Goal: Task Accomplishment & Management: Use online tool/utility

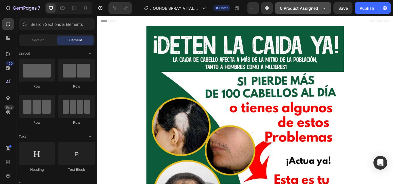
click at [297, 6] on span "0 product assigned" at bounding box center [299, 8] width 38 height 6
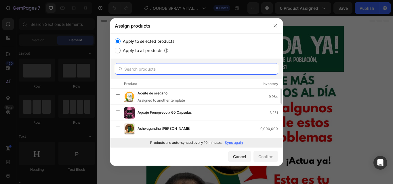
click at [182, 72] on input "text" at bounding box center [196, 68] width 163 height 11
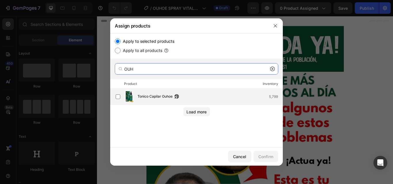
type input "OUH"
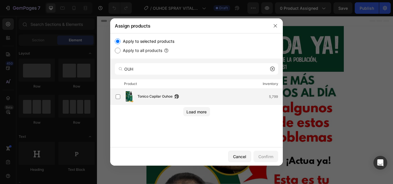
click at [143, 97] on span "Tonico Capilar Ouhoe" at bounding box center [154, 97] width 35 height 6
click at [274, 158] on button "Confirm" at bounding box center [265, 156] width 25 height 11
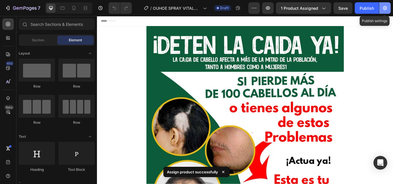
click at [385, 7] on icon "button" at bounding box center [385, 8] width 6 height 6
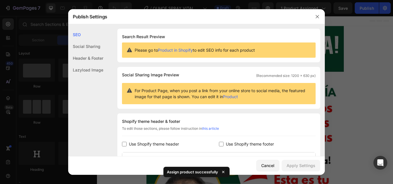
click at [249, 143] on span "Use Shopify theme footer" at bounding box center [250, 144] width 48 height 7
checkbox input "true"
click at [172, 141] on span "Use Shopify theme header" at bounding box center [154, 144] width 50 height 7
checkbox input "true"
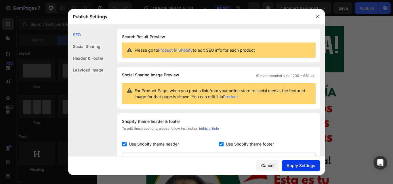
click at [308, 167] on div "Apply Settings" at bounding box center [300, 166] width 29 height 6
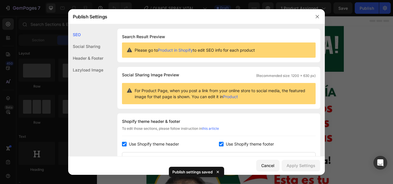
click at [251, 146] on span "Use Shopify theme footer" at bounding box center [250, 144] width 48 height 7
checkbox input "false"
click at [167, 143] on span "Use Shopify theme header" at bounding box center [154, 144] width 50 height 7
checkbox input "false"
click at [299, 164] on div "Apply Settings" at bounding box center [300, 166] width 29 height 6
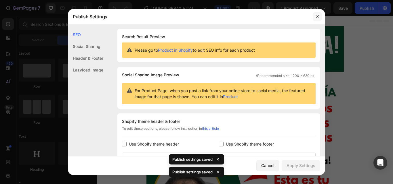
click at [315, 18] on icon "button" at bounding box center [317, 16] width 5 height 5
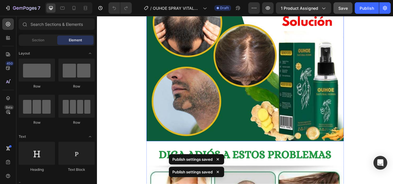
scroll to position [201, 0]
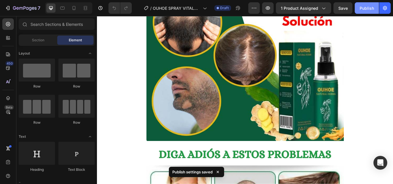
click at [366, 10] on div "Publish" at bounding box center [366, 8] width 14 height 6
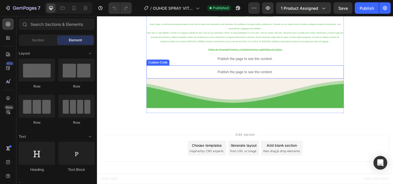
scroll to position [5672, 0]
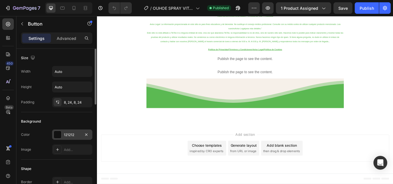
click at [58, 134] on div at bounding box center [57, 134] width 7 height 7
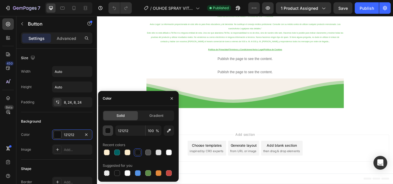
click at [107, 130] on div "button" at bounding box center [108, 131] width 6 height 6
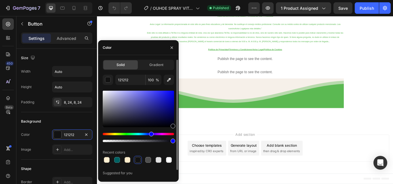
click at [172, 134] on div at bounding box center [138, 117] width 71 height 54
click at [172, 134] on div "Hue" at bounding box center [138, 134] width 71 height 2
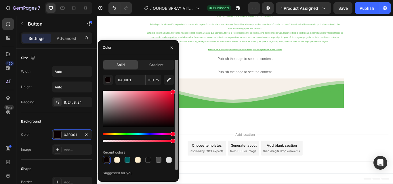
drag, startPoint x: 170, startPoint y: 95, endPoint x: 176, endPoint y: 85, distance: 11.8
click at [176, 85] on div "Solid Gradient 0A0001 100 % Recent colors Suggested for you" at bounding box center [138, 119] width 80 height 118
type input "FF002A"
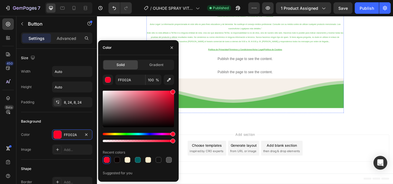
scroll to position [5241, 0]
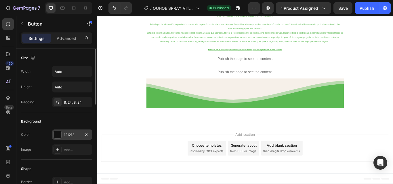
click at [61, 133] on div at bounding box center [57, 134] width 7 height 7
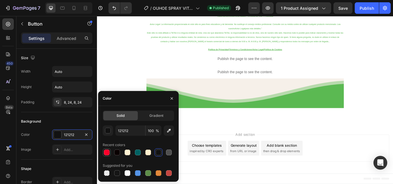
click at [105, 151] on div at bounding box center [107, 153] width 6 height 6
type input "FF002A"
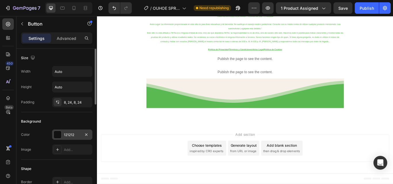
click at [57, 135] on div at bounding box center [57, 134] width 7 height 7
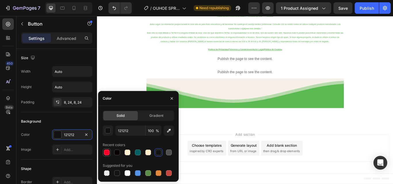
click at [107, 153] on div at bounding box center [107, 153] width 6 height 6
type input "FF002A"
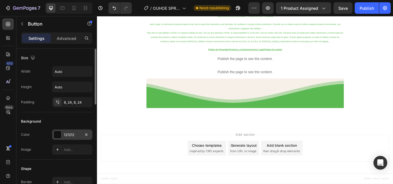
click at [55, 137] on div at bounding box center [57, 134] width 7 height 7
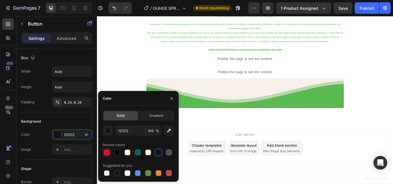
click at [107, 153] on div at bounding box center [107, 153] width 6 height 6
type input "FF002A"
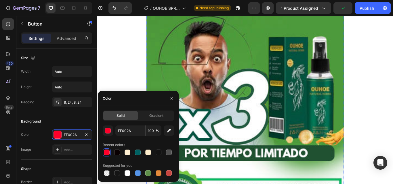
scroll to position [2424, 0]
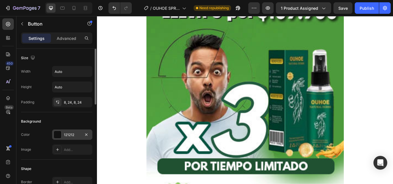
click at [57, 133] on div at bounding box center [57, 134] width 7 height 7
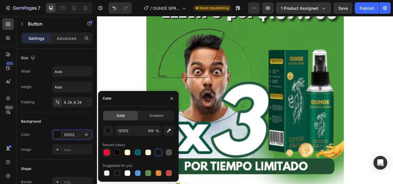
click at [104, 152] on div at bounding box center [107, 153] width 6 height 6
type input "FF002A"
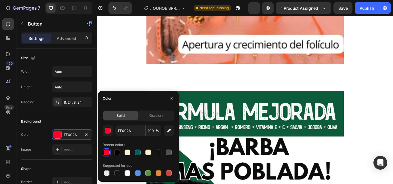
scroll to position [1648, 0]
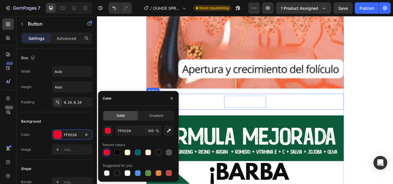
click at [273, 114] on p "PÍDELO AQUÍ" at bounding box center [269, 116] width 49 height 14
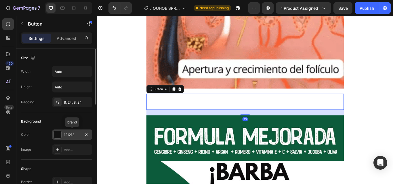
click at [62, 132] on div "121212" at bounding box center [72, 135] width 40 height 10
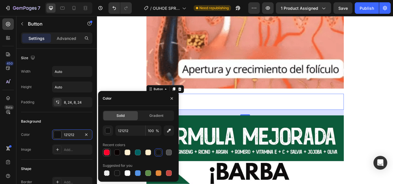
click at [108, 152] on div at bounding box center [107, 153] width 6 height 6
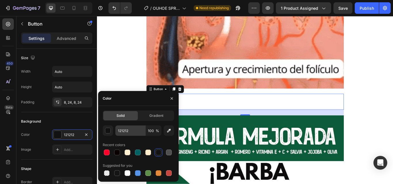
type input "FF002A"
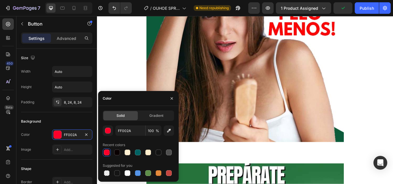
scroll to position [987, 0]
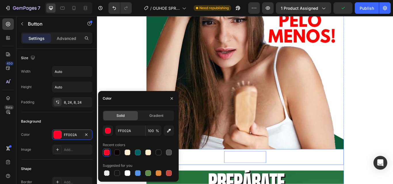
click at [258, 178] on p "PÍDELO AQUÍ" at bounding box center [269, 181] width 49 height 14
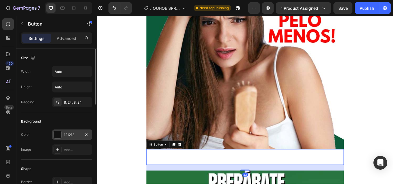
click at [56, 132] on div at bounding box center [57, 134] width 7 height 7
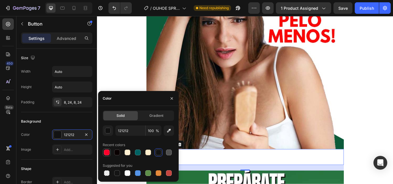
click at [105, 153] on div at bounding box center [107, 153] width 6 height 6
type input "FF002A"
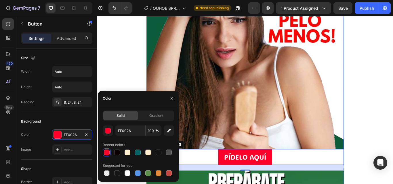
click at [264, 137] on div at bounding box center [269, 3] width 230 height 335
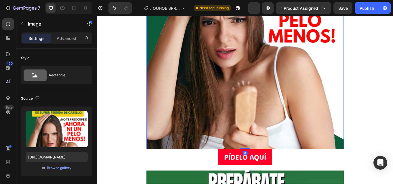
click at [265, 169] on div at bounding box center [269, 3] width 230 height 335
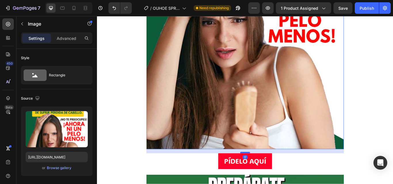
drag, startPoint x: 265, startPoint y: 171, endPoint x: 266, endPoint y: 176, distance: 4.9
click at [266, 176] on div at bounding box center [269, 176] width 11 height 2
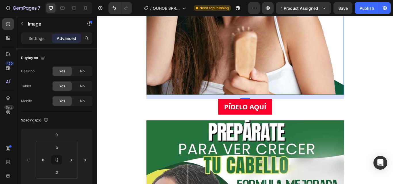
scroll to position [1063, 0]
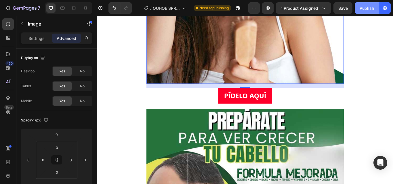
click at [370, 12] on button "Publish" at bounding box center [366, 7] width 24 height 11
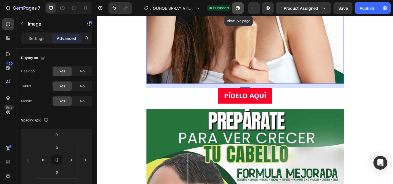
click at [237, 9] on icon "button" at bounding box center [236, 9] width 1 height 1
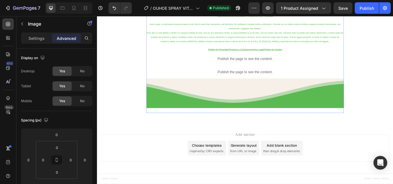
scroll to position [5777, 0]
click at [283, 85] on p "Publish the page to see the content." at bounding box center [269, 81] width 230 height 6
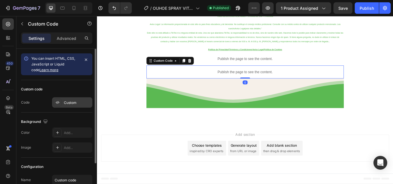
click at [69, 103] on div "Custom" at bounding box center [77, 102] width 27 height 5
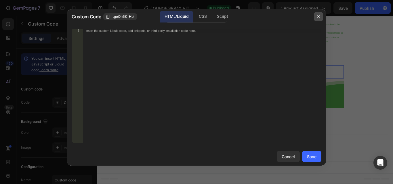
click at [315, 17] on button "button" at bounding box center [318, 16] width 9 height 9
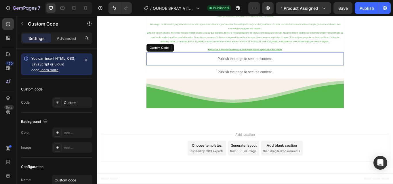
click at [261, 69] on p "Publish the page to see the content." at bounding box center [269, 66] width 230 height 6
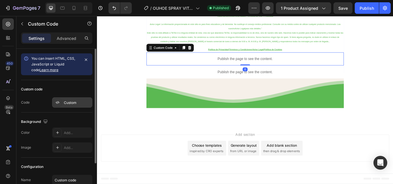
click at [67, 103] on div "Custom" at bounding box center [77, 102] width 27 height 5
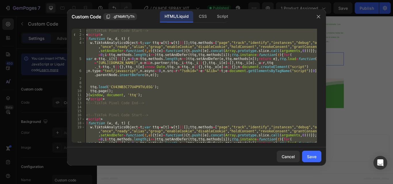
paste textarea
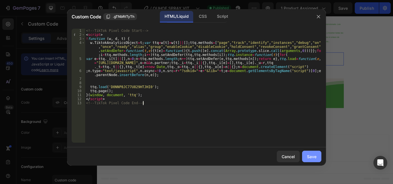
click at [318, 155] on button "Save" at bounding box center [311, 156] width 19 height 11
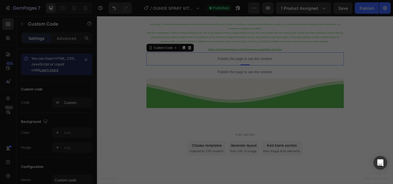
type textarea "</script> <!-- TikTok Pixel Code End -->"
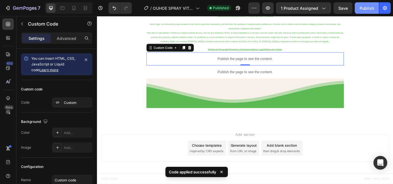
click at [368, 11] on div "Publish" at bounding box center [366, 8] width 14 height 6
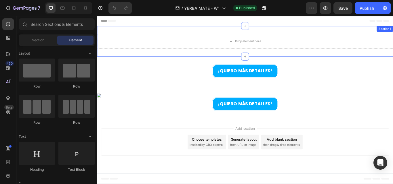
click at [299, 31] on div "Drop element here Section 1" at bounding box center [269, 46] width 345 height 36
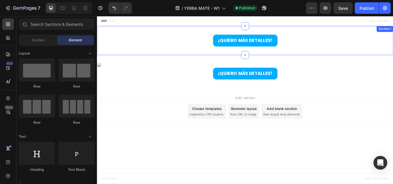
click at [370, 33] on div "¡QUIERO MÁS DETALLES! Button Section 1" at bounding box center [269, 45] width 345 height 34
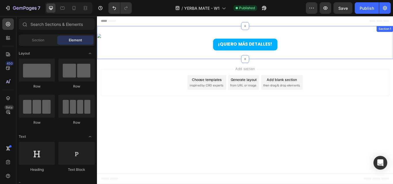
click at [322, 32] on div "Image ¡QUIERO MÁS DETALLES! Button Row Section 1" at bounding box center [269, 47] width 345 height 39
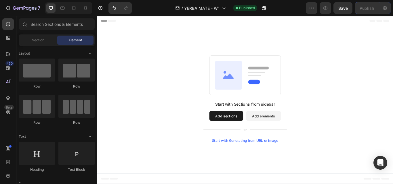
click at [289, 36] on div "Start with Sections from sidebar Add sections Add elements Start with Generatin…" at bounding box center [269, 113] width 345 height 170
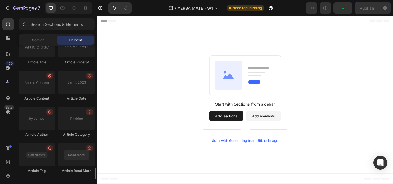
scroll to position [1566, 0]
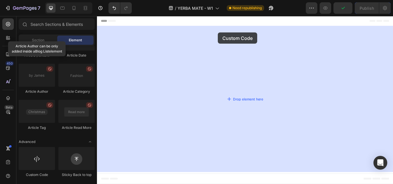
drag, startPoint x: 133, startPoint y: 174, endPoint x: 238, endPoint y: 35, distance: 174.1
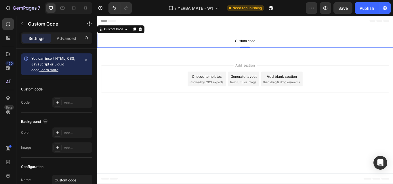
click at [279, 42] on span "Custom code" at bounding box center [269, 45] width 345 height 7
click at [266, 44] on span "Custom code" at bounding box center [269, 45] width 345 height 7
click at [78, 100] on div "Add..." at bounding box center [72, 102] width 40 height 10
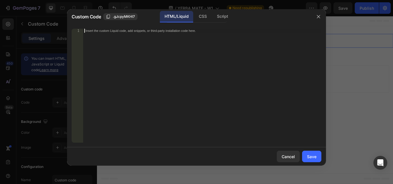
click at [225, 90] on div "Insert the custom Liquid code, add snippets, or third-party installation code h…" at bounding box center [202, 90] width 238 height 122
paste textarea "</html>"
type textarea "</html>"
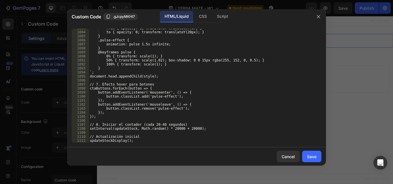
scroll to position [4513, 0]
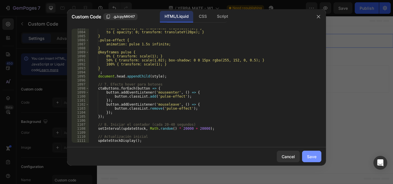
click at [312, 156] on div "Save" at bounding box center [311, 157] width 9 height 6
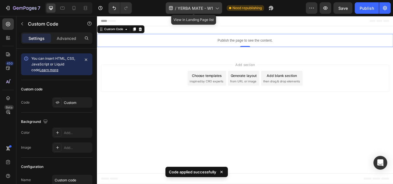
click at [215, 8] on icon at bounding box center [217, 8] width 6 height 6
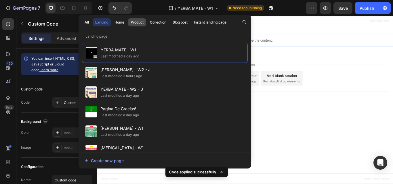
click at [137, 21] on div "Product" at bounding box center [136, 22] width 13 height 5
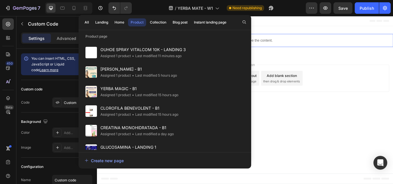
click at [316, 25] on div "Header" at bounding box center [269, 21] width 336 height 11
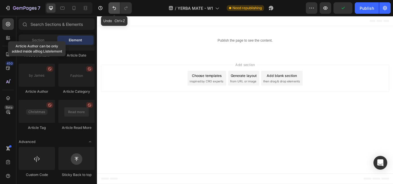
click at [114, 8] on icon "Undo/Redo" at bounding box center [114, 8] width 6 height 6
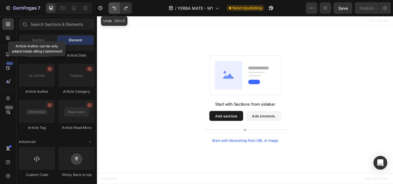
click at [114, 8] on icon "Undo/Redo" at bounding box center [114, 8] width 6 height 6
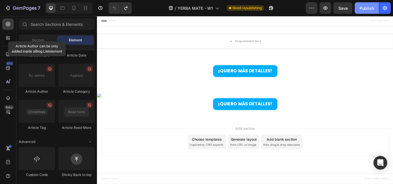
click at [374, 6] on button "Publish" at bounding box center [366, 7] width 24 height 11
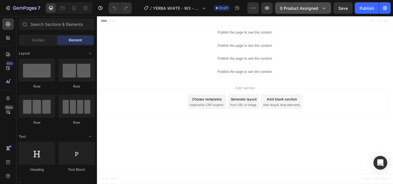
click at [299, 10] on span "0 product assigned" at bounding box center [299, 8] width 38 height 6
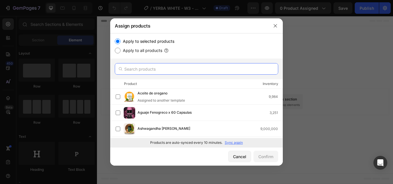
click at [163, 66] on input "text" at bounding box center [196, 68] width 163 height 11
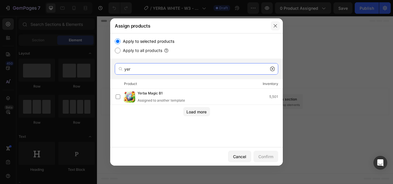
type input "yer"
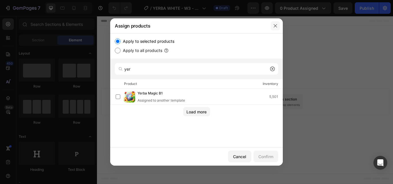
click at [278, 28] on button "button" at bounding box center [274, 25] width 9 height 9
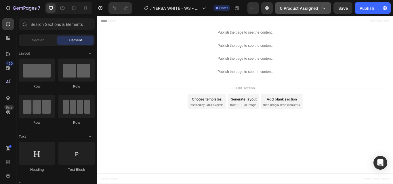
click at [309, 9] on span "0 product assigned" at bounding box center [299, 8] width 38 height 6
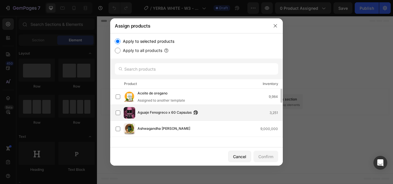
scroll to position [29, 0]
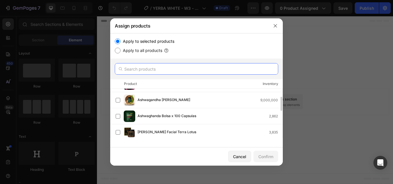
click at [169, 68] on input "text" at bounding box center [196, 68] width 163 height 11
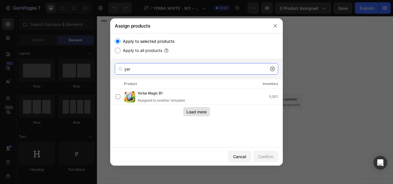
type input "yer"
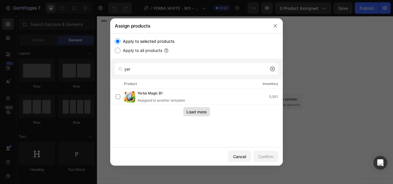
click at [193, 113] on div "Load more" at bounding box center [196, 112] width 20 height 6
click at [244, 155] on div "Cancel" at bounding box center [239, 157] width 13 height 6
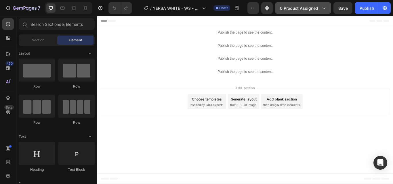
click at [294, 11] on button "0 product assigned" at bounding box center [303, 7] width 56 height 11
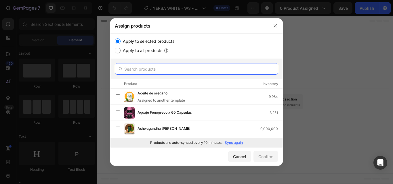
click at [172, 68] on input "text" at bounding box center [196, 68] width 163 height 11
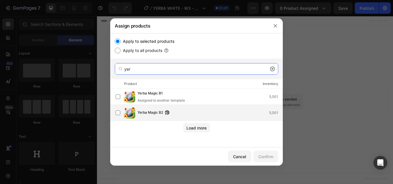
type input "yer"
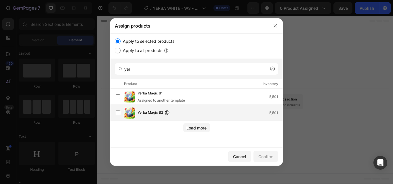
click at [156, 114] on span "Yerba Magic B2" at bounding box center [150, 113] width 26 height 6
click at [264, 160] on button "Confirm" at bounding box center [265, 156] width 25 height 11
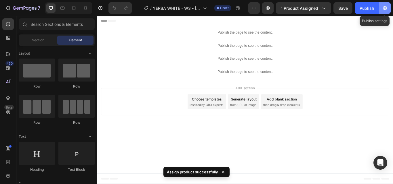
click at [387, 9] on icon "button" at bounding box center [385, 8] width 6 height 6
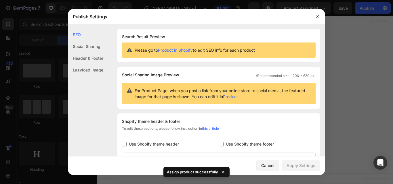
click at [173, 144] on span "Use Shopify theme header" at bounding box center [154, 144] width 50 height 7
checkbox input "true"
click at [228, 142] on span "Use Shopify theme footer" at bounding box center [250, 144] width 48 height 7
click at [301, 163] on div "Apply Settings" at bounding box center [300, 166] width 29 height 6
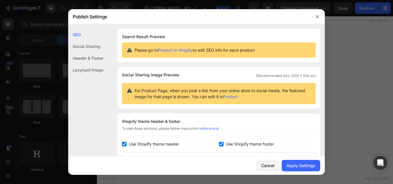
click at [237, 147] on span "Use Shopify theme footer" at bounding box center [250, 144] width 48 height 7
checkbox input "false"
click at [174, 144] on span "Use Shopify theme header" at bounding box center [154, 144] width 50 height 7
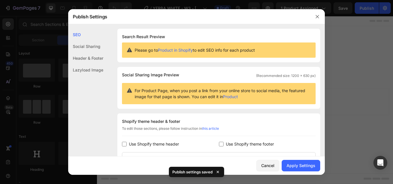
checkbox input "false"
click at [311, 170] on button "Apply Settings" at bounding box center [300, 165] width 39 height 11
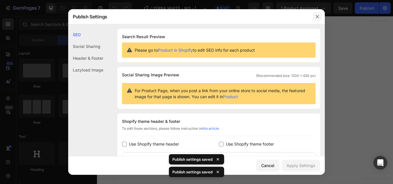
click at [318, 15] on icon "button" at bounding box center [317, 16] width 5 height 5
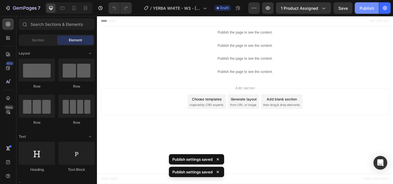
click at [364, 10] on div "Publish" at bounding box center [366, 8] width 14 height 6
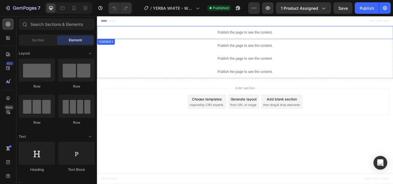
click at [264, 35] on p "Publish the page to see the content." at bounding box center [269, 35] width 345 height 6
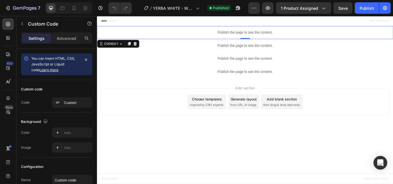
click at [268, 35] on p "Publish the page to see the content." at bounding box center [269, 35] width 345 height 6
click at [74, 101] on div "Custom" at bounding box center [77, 102] width 27 height 5
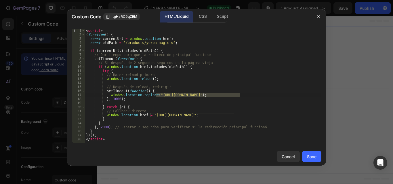
drag, startPoint x: 156, startPoint y: 96, endPoint x: 239, endPoint y: 95, distance: 83.1
click at [239, 95] on div "< script > ( function ( ) { const currentUrl = window . location . href ; const…" at bounding box center [203, 90] width 236 height 122
paste textarea "esencianaturalstore.com/products/yerb-mate-b-1"
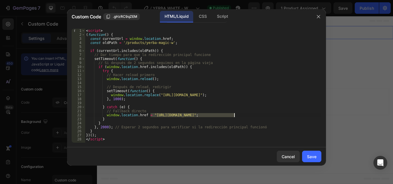
drag, startPoint x: 151, startPoint y: 115, endPoint x: 233, endPoint y: 114, distance: 82.8
click at [233, 114] on div "< script > ( function ( ) { const currentUrl = window . location . href ; const…" at bounding box center [203, 90] width 236 height 122
paste textarea "esencianaturalstore.com/products/yerb-mate-b-1"
drag, startPoint x: 229, startPoint y: 114, endPoint x: 252, endPoint y: 116, distance: 23.4
click at [252, 116] on div "< script > ( function ( ) { const currentUrl = window . location . href ; const…" at bounding box center [203, 90] width 236 height 122
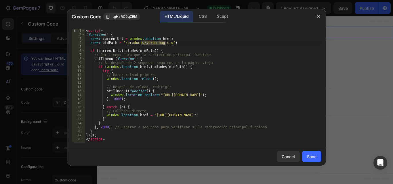
drag, startPoint x: 141, startPoint y: 42, endPoint x: 165, endPoint y: 44, distance: 24.5
click at [165, 44] on div "< script > ( function ( ) { const currentUrl = window . location . href ; const…" at bounding box center [203, 90] width 236 height 122
paste textarea "-mate-b-1"
drag, startPoint x: 157, startPoint y: 96, endPoint x: 259, endPoint y: 94, distance: 102.0
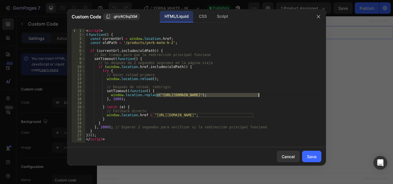
click at [259, 94] on div "< script > ( function ( ) { const currentUrl = window . location . href ; const…" at bounding box center [203, 90] width 236 height 122
type textarea "window.location.replace("https://esencianaturalstore.com/products/yerb-mate-b-1…"
click at [259, 94] on div "< script > ( function ( ) { const currentUrl = window . location . href ; const…" at bounding box center [203, 86] width 236 height 114
drag, startPoint x: 259, startPoint y: 95, endPoint x: 155, endPoint y: 96, distance: 103.2
click at [155, 96] on div "< script > ( function ( ) { const currentUrl = window . location . href ; const…" at bounding box center [203, 90] width 236 height 122
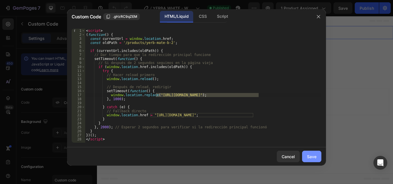
click at [313, 155] on div "Save" at bounding box center [311, 157] width 9 height 6
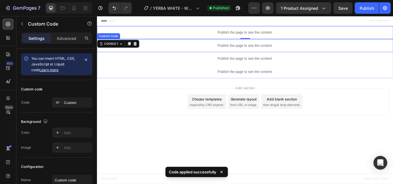
click at [273, 53] on p "Publish the page to see the content." at bounding box center [269, 51] width 345 height 6
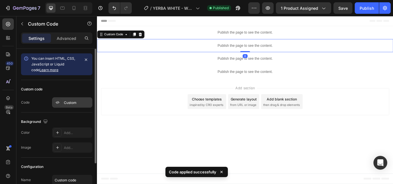
click at [74, 102] on div "Custom" at bounding box center [77, 102] width 27 height 5
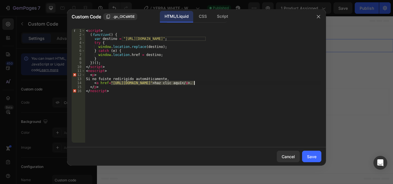
drag, startPoint x: 110, startPoint y: 82, endPoint x: 194, endPoint y: 82, distance: 83.9
click at [194, 82] on div "< script > ( function ( ) { var destino = "https://fenix-store.pro/products/yer…" at bounding box center [203, 90] width 236 height 122
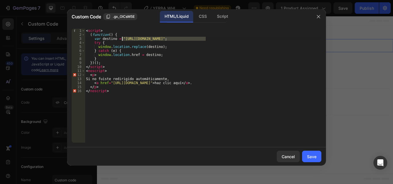
drag, startPoint x: 205, startPoint y: 37, endPoint x: 122, endPoint y: 38, distance: 83.6
click at [122, 38] on div "< script > ( function ( ) { var destino = "https://fenix-store.pro/products/yer…" at bounding box center [203, 90] width 236 height 122
type textarea "var destino = "https://esencianaturalstore.com/products/yerb-mate-b-1";"
click at [309, 155] on div "Save" at bounding box center [311, 157] width 9 height 6
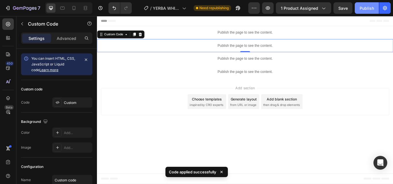
click at [368, 10] on div "Publish" at bounding box center [366, 8] width 14 height 6
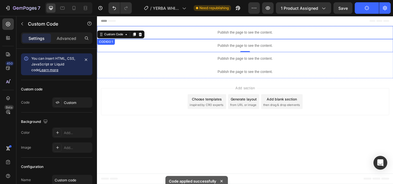
click at [273, 37] on p "Publish the page to see the content." at bounding box center [269, 35] width 345 height 6
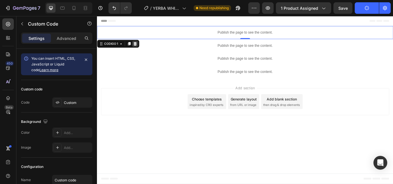
click at [142, 50] on icon at bounding box center [141, 49] width 4 height 4
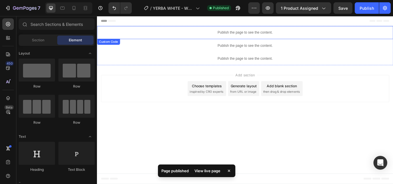
click at [251, 37] on p "Publish the page to see the content." at bounding box center [269, 35] width 345 height 6
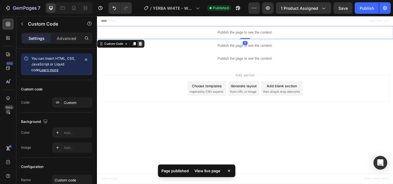
click at [150, 47] on div at bounding box center [147, 48] width 7 height 7
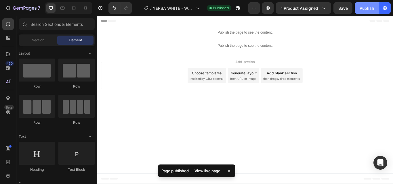
click at [369, 8] on div "Publish" at bounding box center [366, 8] width 14 height 6
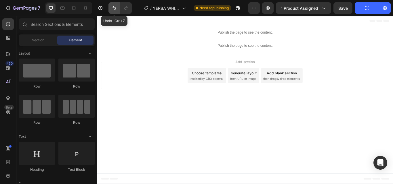
click at [114, 9] on icon "Undo/Redo" at bounding box center [113, 8] width 3 height 4
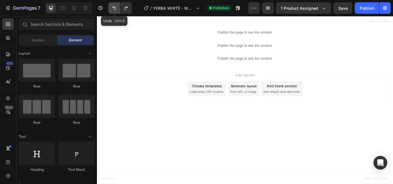
click at [114, 9] on icon "Undo/Redo" at bounding box center [113, 8] width 3 height 4
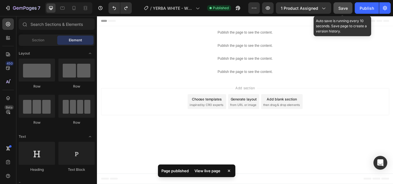
click at [345, 5] on div "Save" at bounding box center [342, 8] width 9 height 6
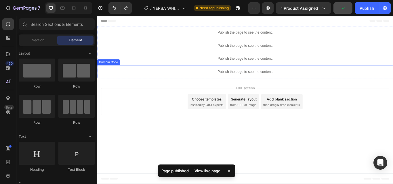
click at [265, 80] on p "Publish the page to see the content." at bounding box center [269, 81] width 345 height 6
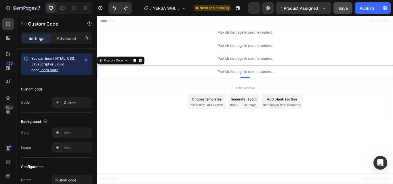
click at [270, 81] on p "Publish the page to see the content." at bounding box center [269, 81] width 345 height 6
click at [80, 103] on div "Custom" at bounding box center [77, 102] width 27 height 5
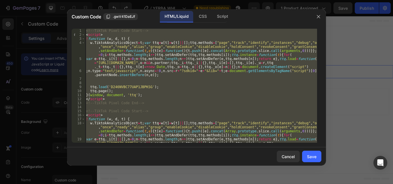
paste textarea
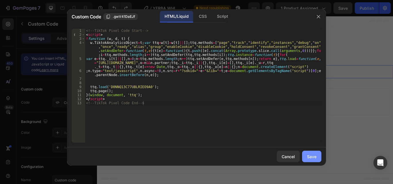
click at [318, 161] on button "Save" at bounding box center [311, 156] width 19 height 11
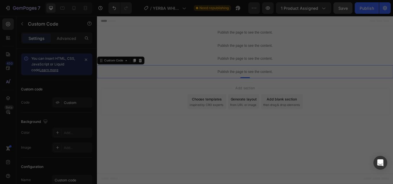
type textarea "</script> <!-- TikTok Pixel Code End -->"
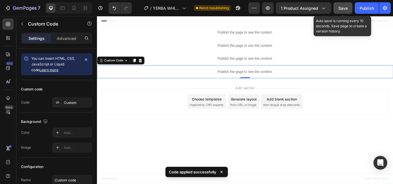
click at [340, 11] on button "Save" at bounding box center [342, 7] width 19 height 11
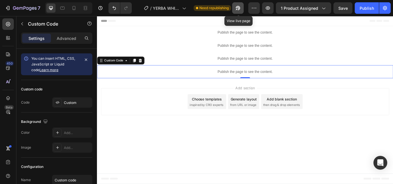
click at [238, 5] on icon "button" at bounding box center [238, 8] width 6 height 6
click at [261, 79] on p "Publish the page to see the content." at bounding box center [269, 81] width 345 height 6
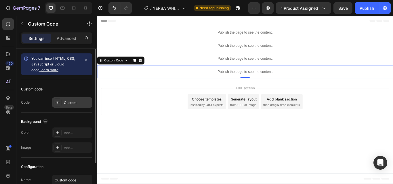
click at [73, 103] on div "Custom" at bounding box center [77, 102] width 27 height 5
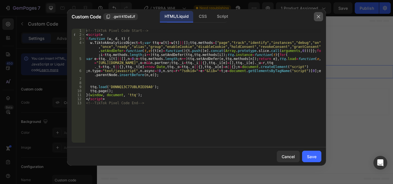
click at [322, 16] on button "button" at bounding box center [318, 16] width 9 height 9
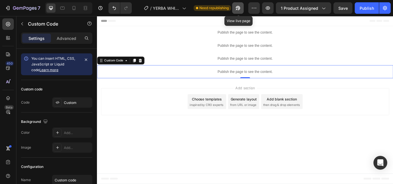
click at [241, 9] on button "button" at bounding box center [237, 7] width 11 height 11
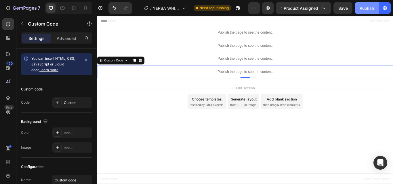
click at [368, 10] on div "Publish" at bounding box center [366, 8] width 14 height 6
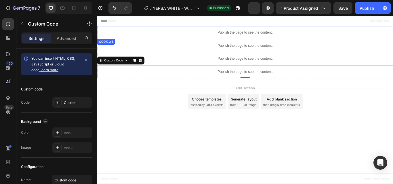
click at [277, 37] on p "Publish the page to see the content." at bounding box center [269, 35] width 345 height 6
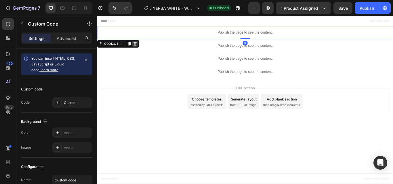
click at [144, 49] on div at bounding box center [141, 48] width 7 height 7
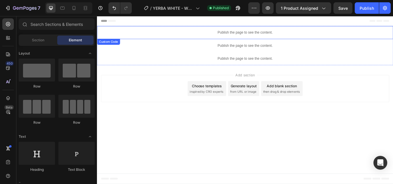
click at [264, 37] on p "Publish the page to see the content." at bounding box center [269, 35] width 345 height 6
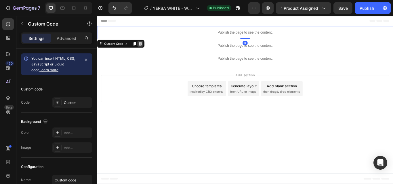
click at [149, 49] on icon at bounding box center [147, 48] width 5 height 5
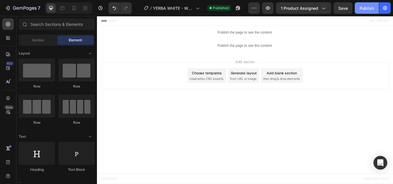
click at [368, 11] on div "Publish" at bounding box center [366, 8] width 14 height 6
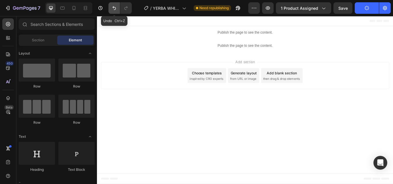
click at [116, 10] on icon "Undo/Redo" at bounding box center [114, 8] width 6 height 6
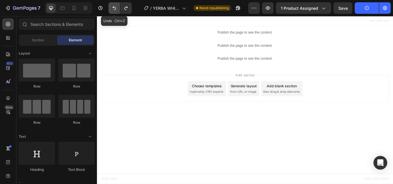
click at [116, 10] on icon "Undo/Redo" at bounding box center [114, 8] width 6 height 6
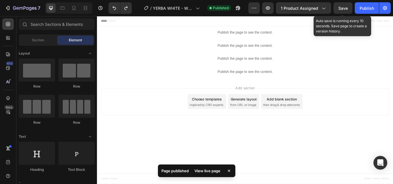
click at [341, 8] on span "Save" at bounding box center [342, 8] width 9 height 5
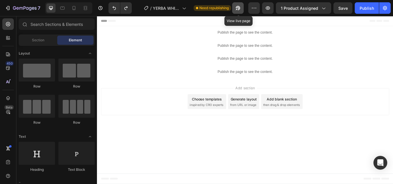
click at [243, 8] on button "button" at bounding box center [237, 7] width 11 height 11
click at [242, 7] on button "button" at bounding box center [237, 7] width 11 height 11
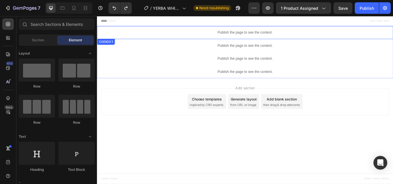
click at [262, 33] on p "Publish the page to see the content." at bounding box center [269, 35] width 345 height 6
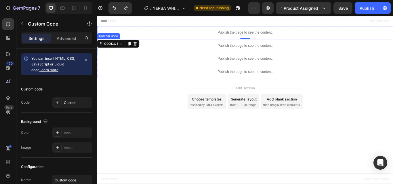
click at [259, 47] on div "Publish the page to see the content." at bounding box center [269, 50] width 345 height 15
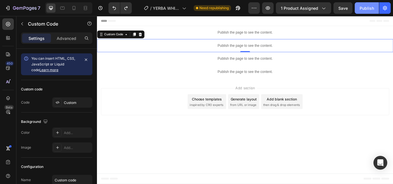
click at [367, 3] on button "Publish" at bounding box center [366, 7] width 24 height 11
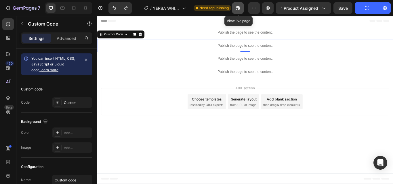
click at [241, 7] on icon "button" at bounding box center [238, 8] width 6 height 6
click at [238, 13] on button "button" at bounding box center [237, 7] width 11 height 11
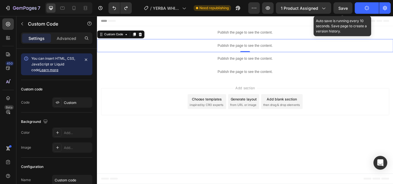
click at [347, 9] on span "Save" at bounding box center [342, 8] width 9 height 5
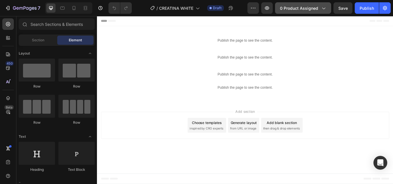
click at [314, 9] on span "0 product assigned" at bounding box center [299, 8] width 38 height 6
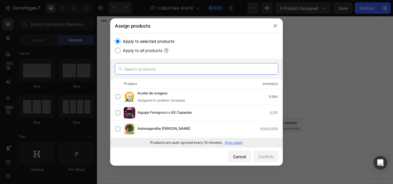
click at [160, 70] on input "text" at bounding box center [196, 68] width 163 height 11
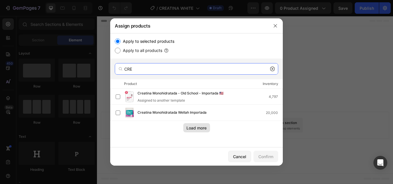
type input "CRE"
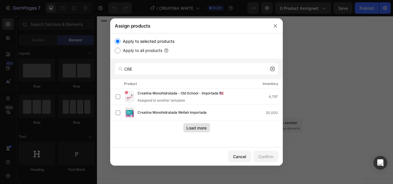
click at [196, 126] on div "Load more" at bounding box center [196, 128] width 20 height 6
click at [275, 26] on icon "button" at bounding box center [274, 25] width 3 height 3
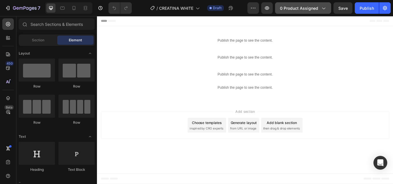
click at [297, 11] on button "0 product assigned" at bounding box center [303, 7] width 56 height 11
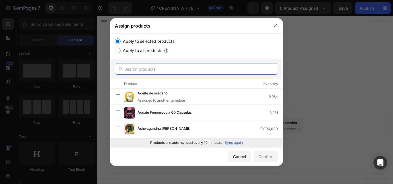
click at [165, 69] on input "text" at bounding box center [196, 68] width 163 height 11
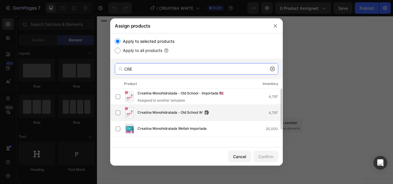
type input "CRE"
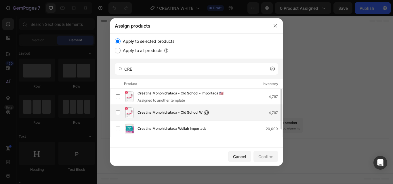
click at [183, 110] on span "Creatina Monohidratada - Old School W" at bounding box center [169, 113] width 65 height 6
click at [263, 156] on div "Confirm" at bounding box center [265, 157] width 15 height 6
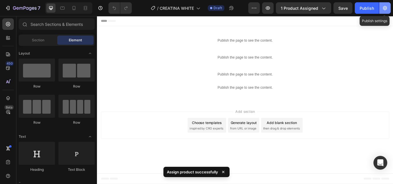
click at [382, 5] on icon "button" at bounding box center [385, 8] width 6 height 6
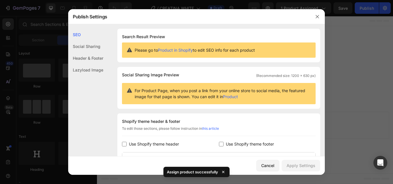
click at [233, 142] on span "Use Shopify theme footer" at bounding box center [250, 144] width 48 height 7
checkbox input "true"
click at [150, 143] on span "Use Shopify theme header" at bounding box center [154, 144] width 50 height 7
checkbox input "true"
click at [307, 168] on div "Apply Settings" at bounding box center [300, 166] width 29 height 6
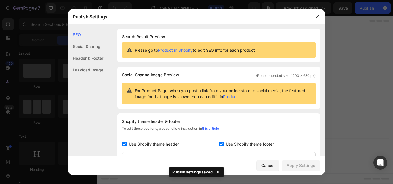
click at [241, 143] on span "Use Shopify theme footer" at bounding box center [250, 144] width 48 height 7
checkbox input "false"
click at [155, 146] on span "Use Shopify theme header" at bounding box center [154, 144] width 50 height 7
checkbox input "false"
click at [312, 163] on div "Apply Settings" at bounding box center [300, 166] width 29 height 6
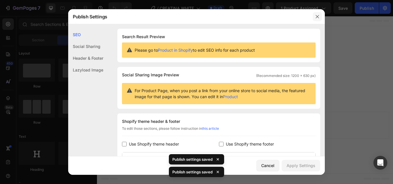
click at [317, 17] on icon "button" at bounding box center [316, 16] width 3 height 3
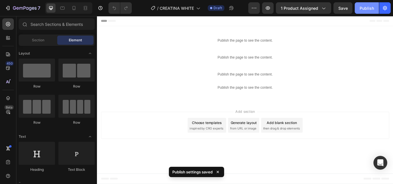
click at [364, 7] on div "Publish" at bounding box center [366, 8] width 14 height 6
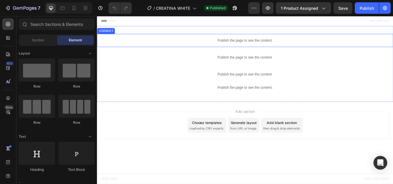
click at [260, 44] on p "Publish the page to see the content." at bounding box center [269, 45] width 345 height 6
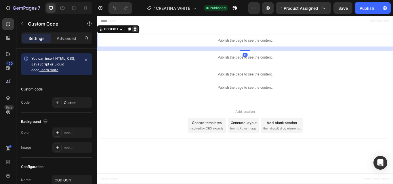
click at [143, 34] on icon at bounding box center [141, 31] width 5 height 5
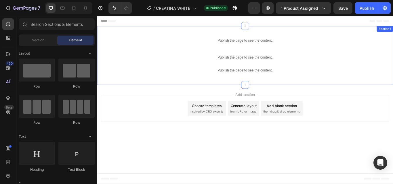
click at [270, 48] on div "Publish the page to see the content." at bounding box center [269, 44] width 345 height 15
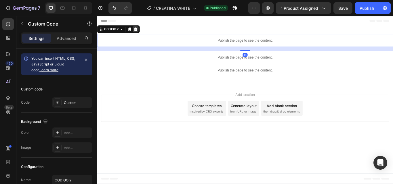
click at [140, 31] on icon at bounding box center [141, 31] width 5 height 5
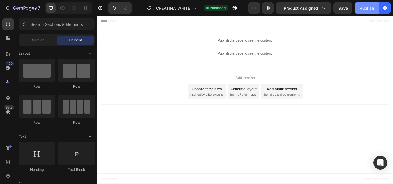
click at [365, 11] on div "Publish" at bounding box center [366, 8] width 14 height 6
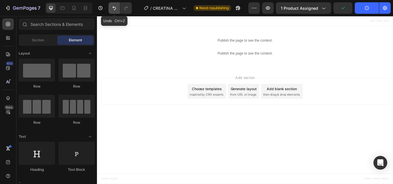
click at [116, 10] on icon "Undo/Redo" at bounding box center [114, 8] width 6 height 6
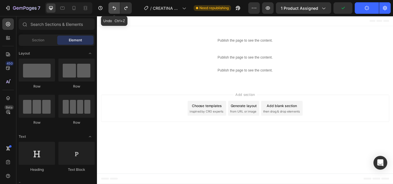
click at [116, 10] on icon "Undo/Redo" at bounding box center [114, 8] width 6 height 6
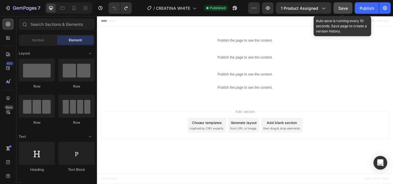
click at [344, 8] on span "Save" at bounding box center [342, 8] width 9 height 5
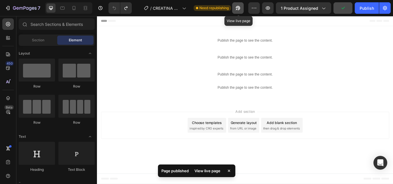
click at [238, 9] on icon "button" at bounding box center [238, 8] width 6 height 6
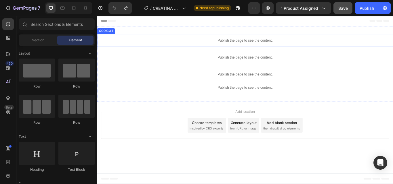
click at [276, 44] on p "Publish the page to see the content." at bounding box center [269, 45] width 345 height 6
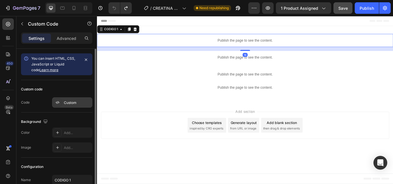
click at [73, 102] on div "Custom" at bounding box center [77, 102] width 27 height 5
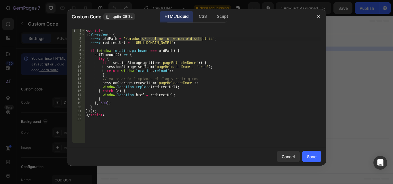
drag, startPoint x: 140, startPoint y: 40, endPoint x: 202, endPoint y: 39, distance: 61.5
click at [202, 39] on div "< script > ; ( function ( ) { const oldPath = '/products/creatine-for-women-old…" at bounding box center [203, 90] width 236 height 122
paste textarea "a-monohidratada-old-school-w"
type textarea "const oldPath = '/products/creatina-monohidratada-old-school-w';"
click at [321, 16] on button "button" at bounding box center [318, 16] width 9 height 9
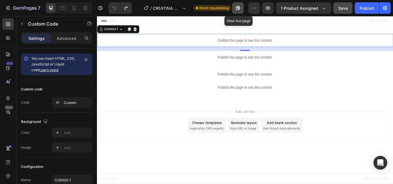
click at [237, 9] on icon "button" at bounding box center [236, 9] width 1 height 1
click at [260, 43] on p "Publish the page to see the content." at bounding box center [269, 45] width 345 height 6
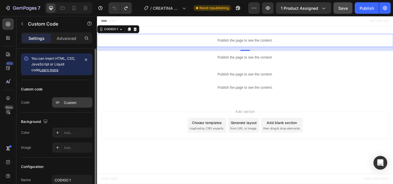
click at [66, 107] on div "Custom" at bounding box center [72, 102] width 40 height 10
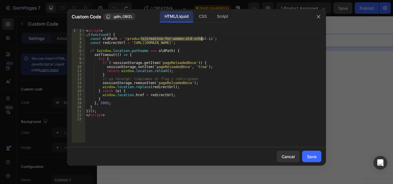
drag, startPoint x: 141, startPoint y: 38, endPoint x: 202, endPoint y: 38, distance: 60.9
click at [202, 38] on div "< script > ; ( function ( ) { const oldPath = '/products/creatine-for-women-old…" at bounding box center [203, 90] width 236 height 122
paste textarea "a-monohidratada-old-school-w"
drag, startPoint x: 130, startPoint y: 42, endPoint x: 255, endPoint y: 43, distance: 125.0
click at [255, 43] on div "< script > ; ( function ( ) { const oldPath = '/products/creatina-monohidratada…" at bounding box center [203, 90] width 236 height 122
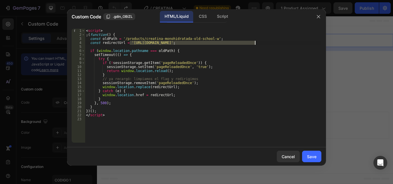
paste textarea "esencianaturalstore.com/products/creatine-old-b-1"
type textarea "const redirectUrl = 'https://esencianaturalstore.com/products/creatine-old-b-1';"
click at [309, 157] on div "Save" at bounding box center [311, 157] width 9 height 6
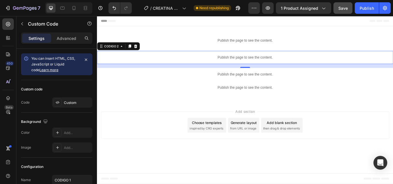
click at [251, 65] on p "Publish the page to see the content." at bounding box center [269, 65] width 345 height 6
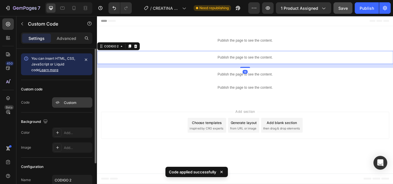
click at [74, 101] on div "Custom" at bounding box center [77, 102] width 27 height 5
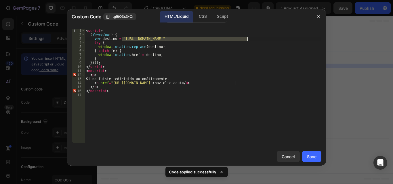
drag, startPoint x: 121, startPoint y: 39, endPoint x: 247, endPoint y: 39, distance: 126.2
click at [247, 39] on div "< script > ( function ( ) { var destino = "https://fenix-store.pro/products/cre…" at bounding box center [203, 90] width 236 height 122
paste textarea "esencianaturalstore.com/products/creatine-old-b-1"
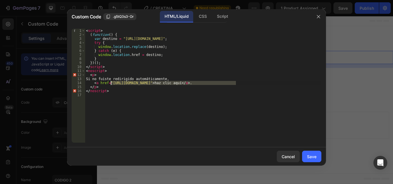
drag, startPoint x: 236, startPoint y: 82, endPoint x: 112, endPoint y: 83, distance: 124.5
click at [112, 83] on div "< script > ( function ( ) { var destino = "https://esencianaturalstore.com/prod…" at bounding box center [203, 90] width 236 height 122
paste textarea "esencianaturalstore.com/products/creatine-old-b-1"
type textarea "<a href="https://esencianaturalstore.com/products/creatine-old-b-1">haz clic aq…"
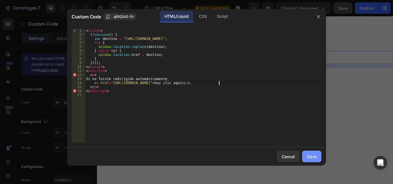
click at [308, 153] on button "Save" at bounding box center [311, 156] width 19 height 11
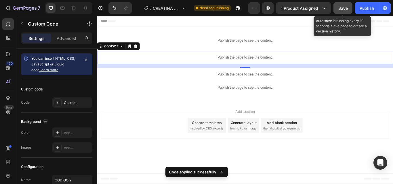
click at [343, 5] on button "Save" at bounding box center [342, 7] width 19 height 11
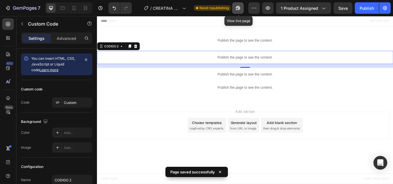
click at [237, 6] on icon "button" at bounding box center [238, 8] width 6 height 6
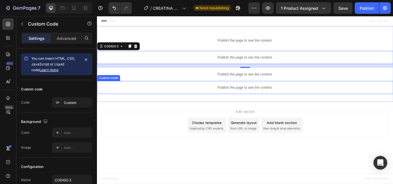
click at [268, 97] on p "Publish the page to see the content." at bounding box center [269, 100] width 345 height 6
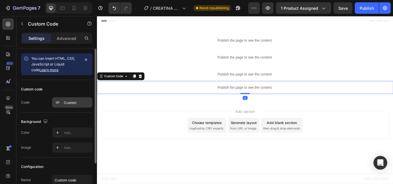
click at [80, 102] on div "Custom" at bounding box center [77, 102] width 27 height 5
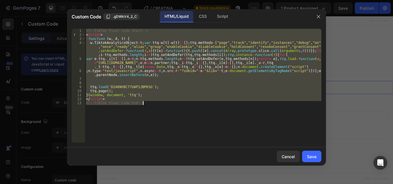
paste textarea
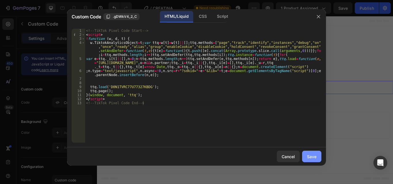
click at [312, 160] on div "Save" at bounding box center [311, 157] width 9 height 6
type textarea "</script> <!-- TikTok Pixel Code End -->"
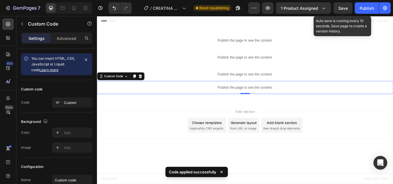
click at [341, 7] on span "Save" at bounding box center [342, 8] width 9 height 5
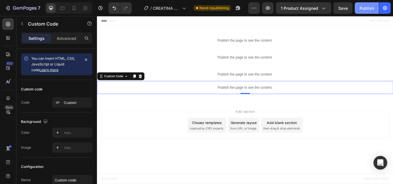
click at [365, 7] on div "Publish" at bounding box center [366, 8] width 14 height 6
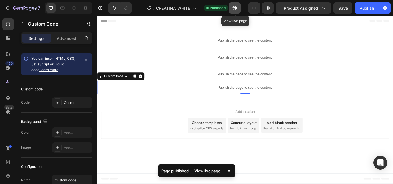
click at [235, 8] on icon "button" at bounding box center [235, 8] width 6 height 6
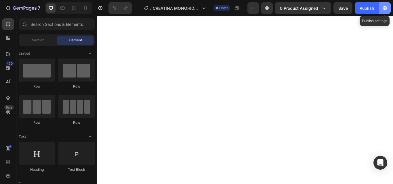
click at [383, 7] on icon "button" at bounding box center [385, 8] width 6 height 6
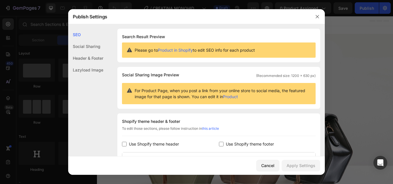
click at [160, 147] on span "Use Shopify theme header" at bounding box center [154, 144] width 50 height 7
checkbox input "true"
click at [235, 141] on span "Use Shopify theme footer" at bounding box center [250, 144] width 48 height 7
click at [295, 162] on button "Apply Settings" at bounding box center [300, 165] width 39 height 11
click at [238, 146] on span "Use Shopify theme footer" at bounding box center [250, 144] width 48 height 7
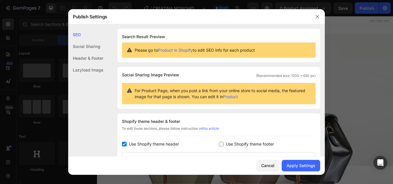
checkbox input "false"
click at [161, 143] on span "Use Shopify theme header" at bounding box center [154, 144] width 50 height 7
checkbox input "false"
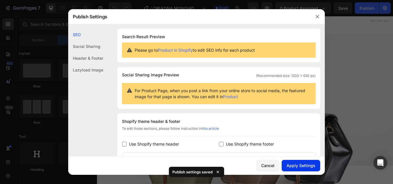
click at [298, 167] on div "Apply Settings" at bounding box center [300, 166] width 29 height 6
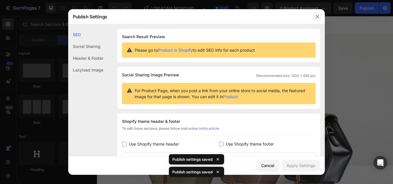
click at [318, 14] on icon "button" at bounding box center [317, 16] width 5 height 5
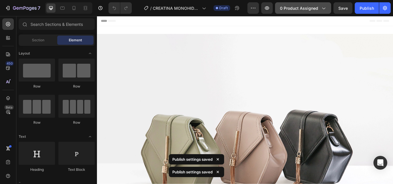
click at [300, 11] on span "0 product assigned" at bounding box center [299, 8] width 38 height 6
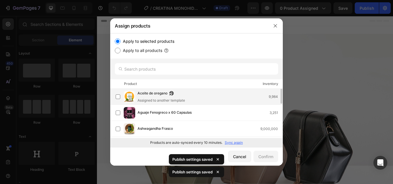
scroll to position [57, 0]
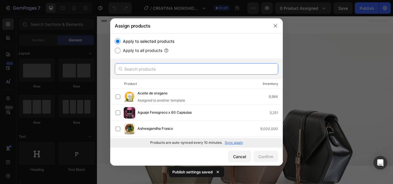
click at [151, 69] on input "text" at bounding box center [196, 68] width 163 height 11
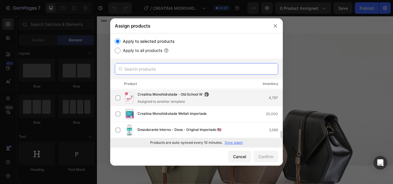
scroll to position [244, 0]
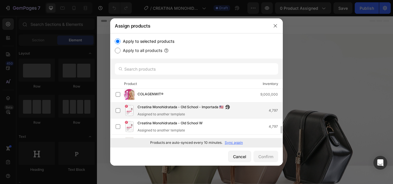
click at [174, 106] on span "Creatina Monohidratada - Old School - Importada 🇺🇸" at bounding box center [180, 107] width 86 height 6
click at [268, 160] on button "Confirm" at bounding box center [265, 156] width 25 height 11
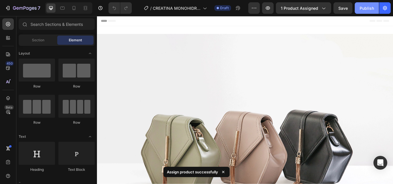
click at [368, 11] on div "Publish" at bounding box center [366, 8] width 14 height 6
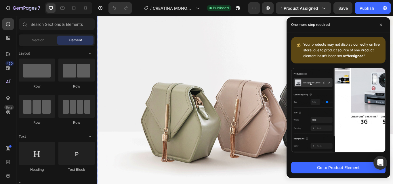
scroll to position [57, 0]
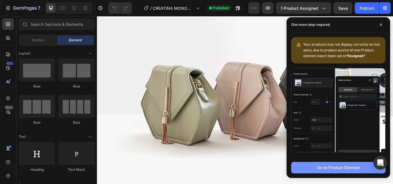
drag, startPoint x: 337, startPoint y: 166, endPoint x: 181, endPoint y: 104, distance: 168.2
click at [337, 166] on div "Go to Product Element" at bounding box center [338, 168] width 43 height 6
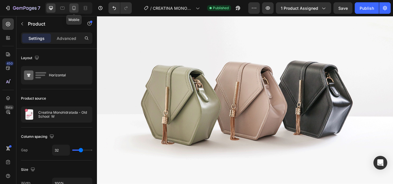
click at [72, 6] on icon at bounding box center [74, 8] width 6 height 6
type input "0"
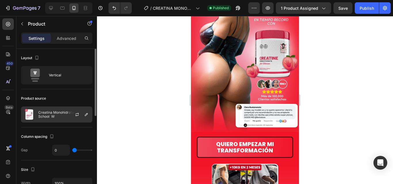
click at [55, 110] on div "Creatina Monohidratada - Old School W" at bounding box center [56, 115] width 71 height 16
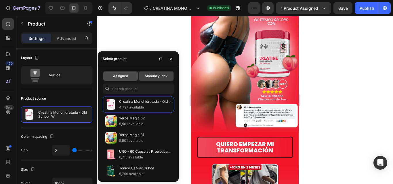
click at [119, 76] on span "Assigned" at bounding box center [120, 76] width 15 height 5
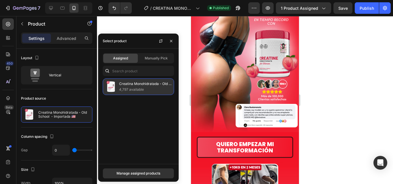
click at [134, 84] on p "Creatina Monohidratada - Old School - Importada 🇺🇸" at bounding box center [145, 84] width 52 height 6
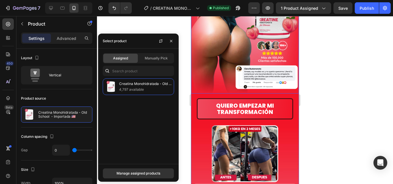
scroll to position [115, 0]
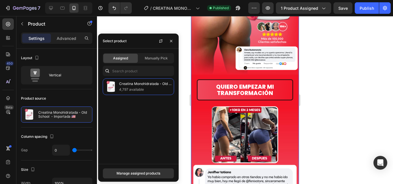
click at [250, 75] on div "QUIERO EMPEZAR MI TRANSFORMACIÓN Button" at bounding box center [245, 88] width 108 height 26
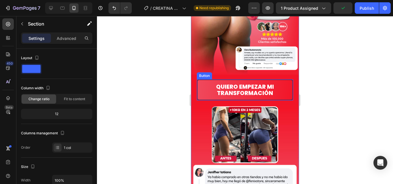
click at [288, 90] on button "QUIERO EMPEZAR MI TRANSFORMACIÓN" at bounding box center [245, 89] width 96 height 21
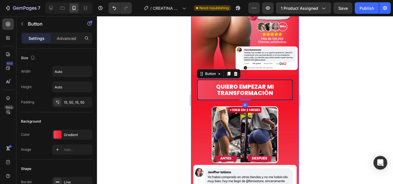
click at [292, 75] on div "QUIERO EMPEZAR MI TRANSFORMACIÓN Button 0" at bounding box center [245, 88] width 108 height 26
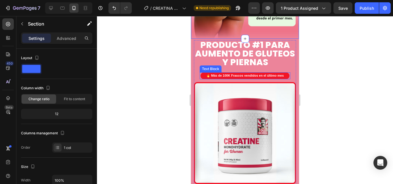
scroll to position [402, 0]
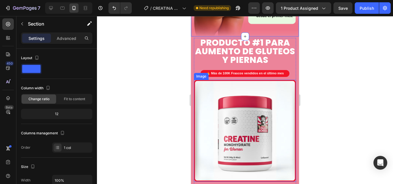
click at [209, 101] on img at bounding box center [245, 131] width 102 height 102
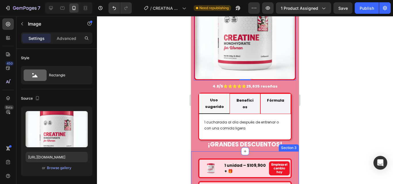
scroll to position [517, 0]
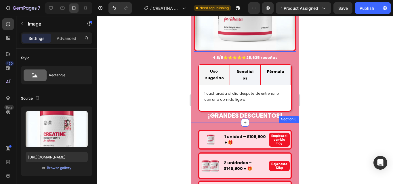
click at [262, 126] on div "Image 1 unidad – $109,900 + 🎁 Text Block Empieza el cambio hoy Text Block Row I…" at bounding box center [244, 179] width 93 height 106
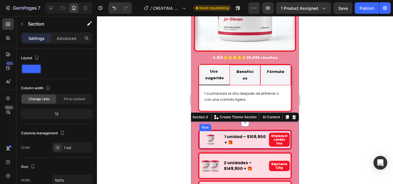
click at [265, 130] on div "Image 1 unidad – $109,900 + 🎁 Text Block Empieza el cambio hoy Text Block Row" at bounding box center [244, 140] width 93 height 20
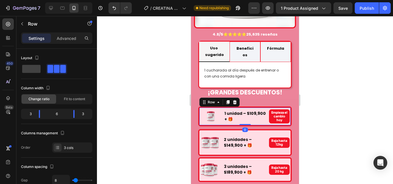
scroll to position [575, 0]
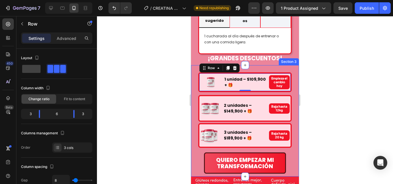
click at [289, 108] on div "Image 1 unidad – $109,900 + 🎁 Text Block Empieza el cambio hoy Text Block Row 0…" at bounding box center [245, 121] width 108 height 112
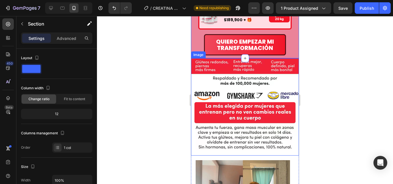
scroll to position [690, 0]
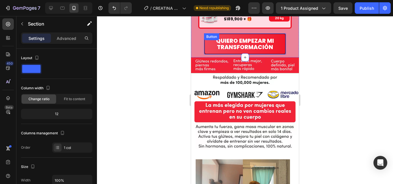
click at [279, 54] on button "QUIERO EMPEZAR MI TRANSFORMACIÓN" at bounding box center [245, 43] width 82 height 21
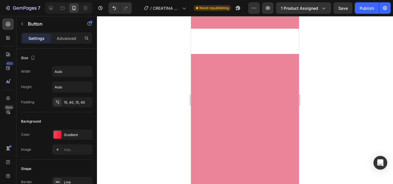
scroll to position [1351, 0]
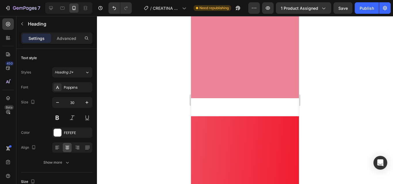
scroll to position [1523, 0]
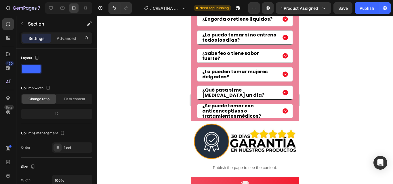
scroll to position [1724, 0]
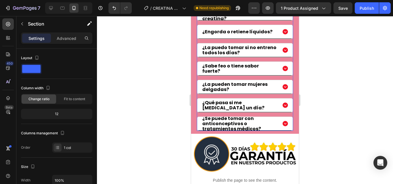
click at [286, 113] on div "¿En cuánto tiempo empiezo a ver resultados con la creatina? ¿Engorda o retiene …" at bounding box center [245, 68] width 96 height 125
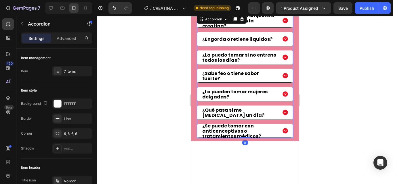
scroll to position [1581, 0]
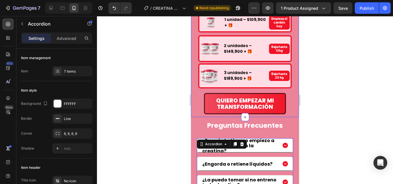
click at [286, 114] on div "QUIERO EMPEZAR MI TRANSFORMACIÓN Button" at bounding box center [244, 102] width 93 height 26
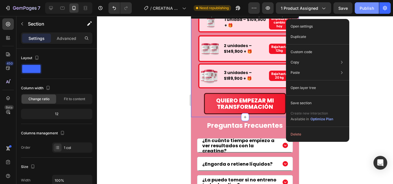
click at [362, 11] on div "Publish" at bounding box center [366, 8] width 14 height 6
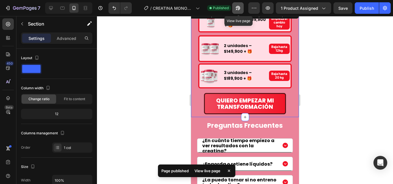
click at [241, 7] on button "button" at bounding box center [237, 7] width 11 height 11
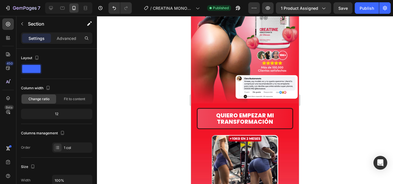
scroll to position [0, 0]
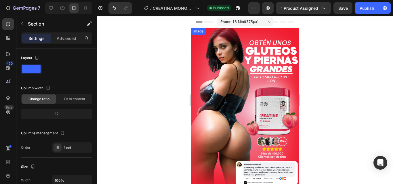
click at [246, 82] on img at bounding box center [245, 109] width 108 height 162
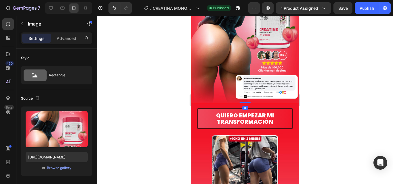
scroll to position [115, 0]
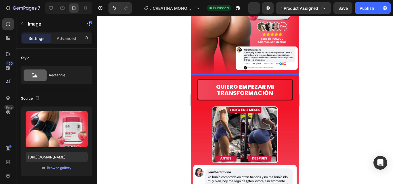
click at [278, 75] on div "QUIERO EMPEZAR MI TRANSFORMACIÓN Button" at bounding box center [245, 88] width 108 height 26
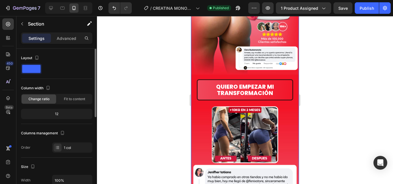
scroll to position [86, 0]
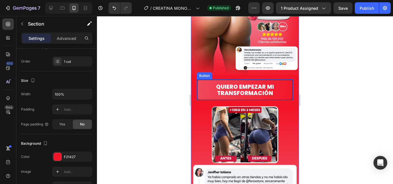
click at [284, 79] on button "QUIERO EMPEZAR MI TRANSFORMACIÓN" at bounding box center [245, 89] width 96 height 21
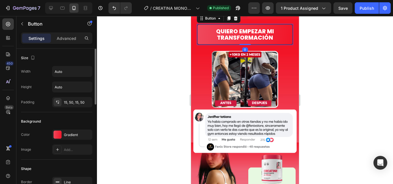
scroll to position [172, 0]
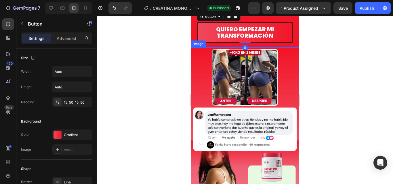
click at [287, 49] on img at bounding box center [245, 156] width 108 height 219
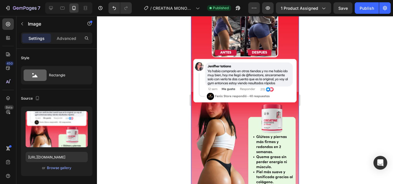
scroll to position [287, 0]
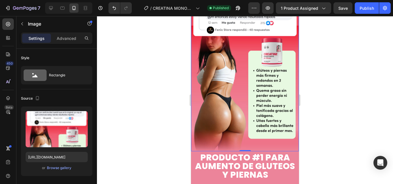
click at [276, 46] on img at bounding box center [245, 41] width 108 height 219
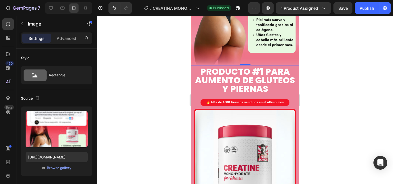
scroll to position [374, 0]
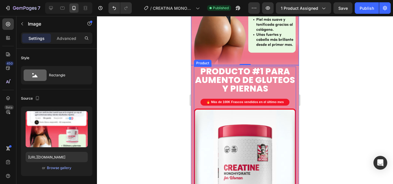
click at [260, 79] on div "PRODUCTO #1 PARA AUMENTO DE GLUTEOS Y PIERNAS Heading 🔥 Más de 100K Frascos ven…" at bounding box center [245, 88] width 102 height 42
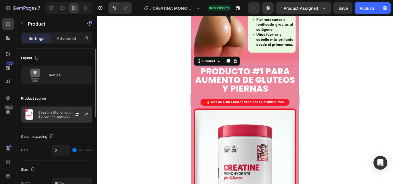
click at [59, 115] on p "Creatina Monohidratada - Old School - Importada 🇺🇸" at bounding box center [63, 115] width 51 height 8
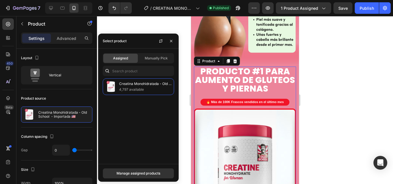
click at [124, 57] on span "Assigned" at bounding box center [120, 58] width 15 height 5
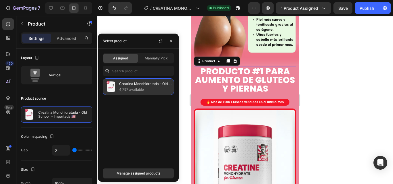
click at [124, 87] on p "4,797 available" at bounding box center [145, 90] width 52 height 6
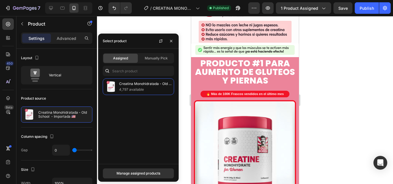
scroll to position [1351, 0]
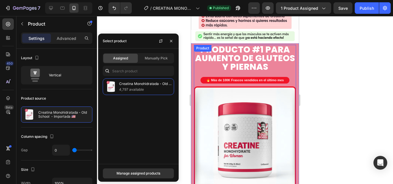
click at [196, 53] on div "PRODUCTO #1 PARA AUMENTO DE GLUTEOS Y PIERNAS Heading 🔥 Más de 100K Frascos ven…" at bounding box center [245, 66] width 102 height 42
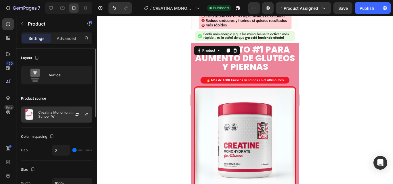
click at [34, 115] on img at bounding box center [29, 114] width 11 height 11
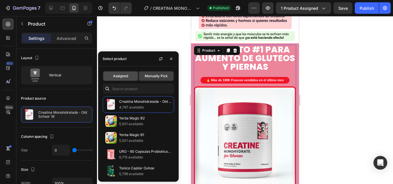
click at [127, 76] on span "Assigned" at bounding box center [120, 76] width 15 height 5
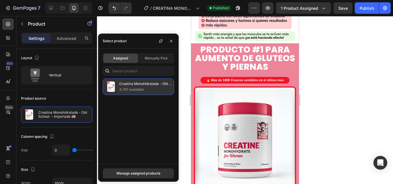
click at [127, 85] on p "Creatina Monohidratada - Old School - Importada 🇺🇸" at bounding box center [145, 84] width 52 height 6
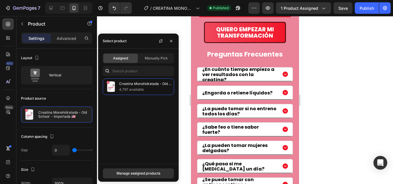
scroll to position [1638, 0]
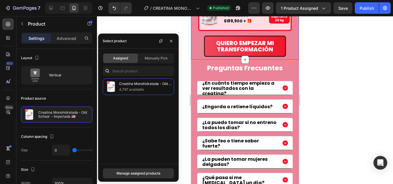
click at [199, 40] on div "QUIERO EMPEZAR MI TRANSFORMACIÓN Button" at bounding box center [244, 44] width 93 height 26
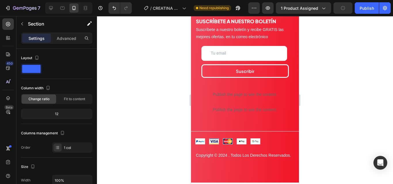
scroll to position [2041, 0]
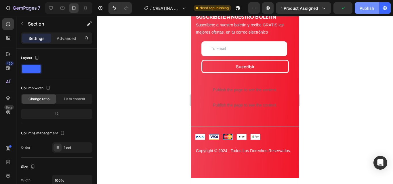
click at [364, 5] on div "Publish" at bounding box center [366, 8] width 14 height 6
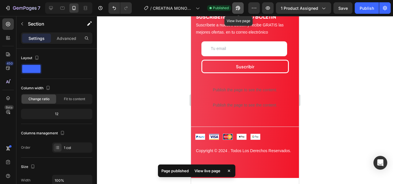
click at [237, 9] on icon "button" at bounding box center [236, 9] width 1 height 1
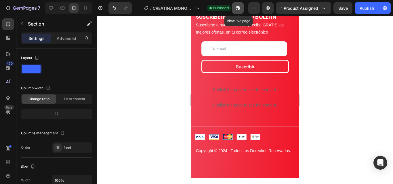
click at [239, 8] on icon "button" at bounding box center [238, 8] width 6 height 6
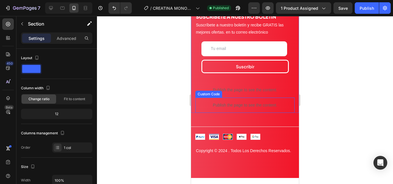
click at [238, 106] on p "Publish the page to see the content." at bounding box center [244, 105] width 99 height 6
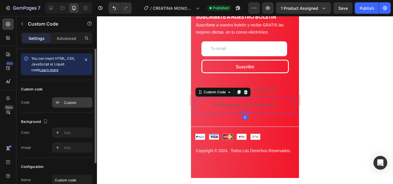
click at [66, 105] on div "Custom" at bounding box center [77, 102] width 27 height 5
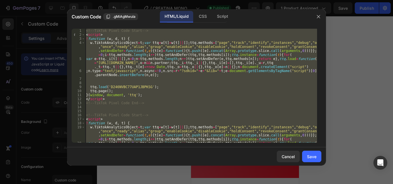
paste textarea
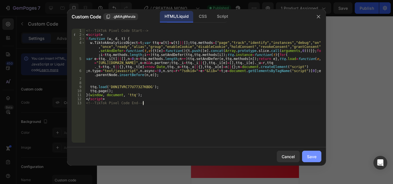
click at [320, 153] on button "Save" at bounding box center [311, 156] width 19 height 11
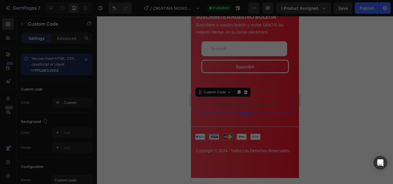
type textarea "</script> <!-- TikTok Pixel Code End -->"
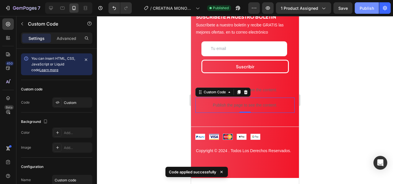
click at [364, 10] on div "Publish" at bounding box center [366, 8] width 14 height 6
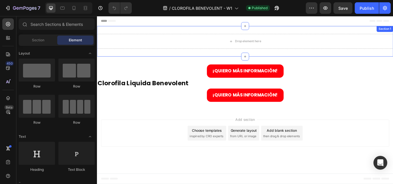
click at [313, 28] on div "Drop element here Section 1" at bounding box center [269, 46] width 345 height 36
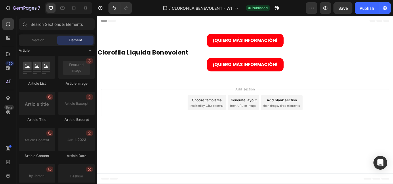
scroll to position [1566, 0]
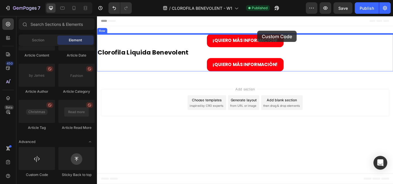
drag, startPoint x: 178, startPoint y: 122, endPoint x: 284, endPoint y: 33, distance: 138.0
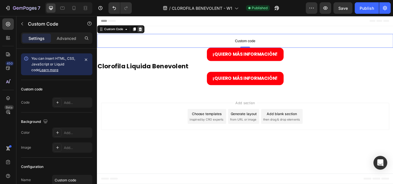
click at [149, 31] on icon at bounding box center [147, 31] width 5 height 5
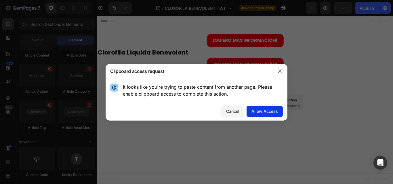
click at [256, 110] on div "Allow Access" at bounding box center [264, 111] width 26 height 6
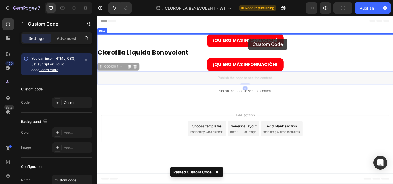
drag, startPoint x: 267, startPoint y: 88, endPoint x: 273, endPoint y: 43, distance: 45.7
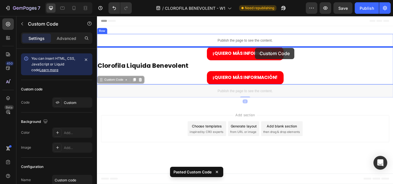
drag, startPoint x: 265, startPoint y: 101, endPoint x: 281, endPoint y: 53, distance: 50.2
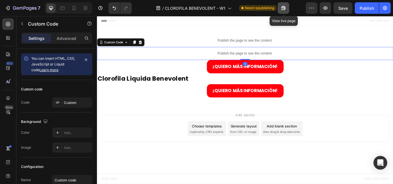
click at [287, 6] on button "button" at bounding box center [282, 7] width 11 height 11
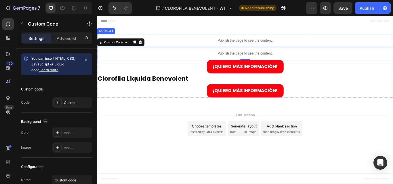
click at [264, 47] on p "Publish the page to see the content." at bounding box center [269, 45] width 345 height 6
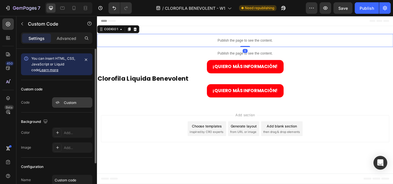
click at [76, 103] on div "Custom" at bounding box center [77, 102] width 27 height 5
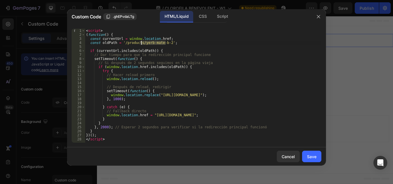
drag, startPoint x: 166, startPoint y: 43, endPoint x: 142, endPoint y: 43, distance: 24.1
click at [142, 43] on div "< script > ( function ( ) { const currentUrl = window . location . href ; const…" at bounding box center [203, 90] width 236 height 122
paste textarea "cloro-bene-w-1"
drag, startPoint x: 156, startPoint y: 96, endPoint x: 259, endPoint y: 94, distance: 103.5
click at [259, 94] on div "< script > ( function ( ) { const currentUrl = window . location . href ; const…" at bounding box center [203, 90] width 236 height 122
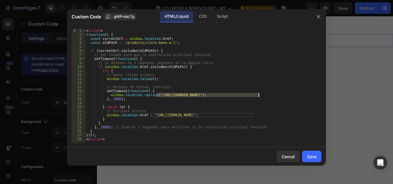
paste textarea "cloro-ben"
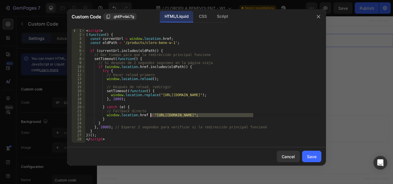
drag, startPoint x: 252, startPoint y: 116, endPoint x: 151, endPoint y: 115, distance: 101.7
click at [151, 115] on div "< script > ( function ( ) { const currentUrl = window . location . href ; const…" at bounding box center [203, 90] width 236 height 122
paste textarea "cloro-ben"
type textarea "window.location.href = "https://esencianaturalstore.com/products/cloro-bene-b-1…"
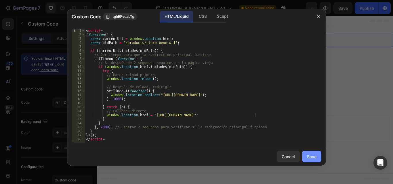
click at [306, 151] on button "Save" at bounding box center [311, 156] width 19 height 11
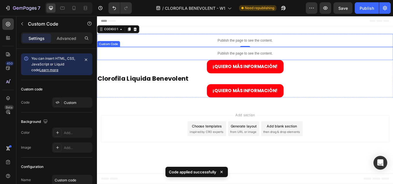
click at [256, 62] on p "Publish the page to see the content." at bounding box center [269, 60] width 345 height 6
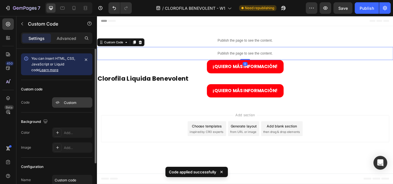
click at [71, 103] on div "Custom" at bounding box center [77, 102] width 27 height 5
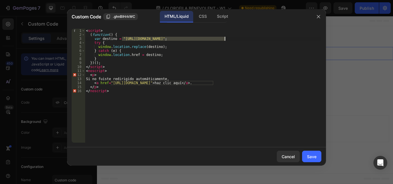
drag, startPoint x: 122, startPoint y: 39, endPoint x: 225, endPoint y: 38, distance: 102.9
click at [225, 38] on div "< script > ( function ( ) { var destino = "https://esencianaturalstore.com/prod…" at bounding box center [203, 90] width 236 height 122
paste textarea "cloro-ben"
drag, startPoint x: 213, startPoint y: 84, endPoint x: 111, endPoint y: 85, distance: 102.6
click at [111, 85] on div "< script > ( function ( ) { var destino = "https://esencianaturalstore.com/prod…" at bounding box center [203, 90] width 236 height 122
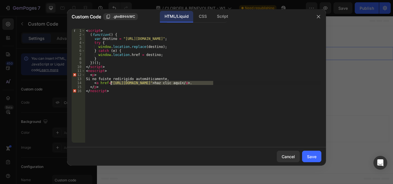
paste textarea "cloro-ben"
type textarea "<a href="https://esencianaturalstore.com/products/cloro-bene-b-1">haz clic aquí…"
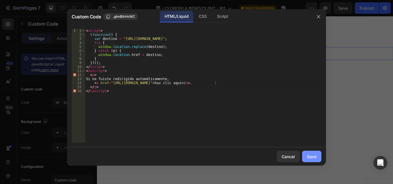
click at [305, 155] on button "Save" at bounding box center [311, 156] width 19 height 11
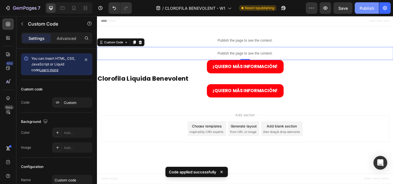
click at [364, 9] on div "Publish" at bounding box center [366, 8] width 14 height 6
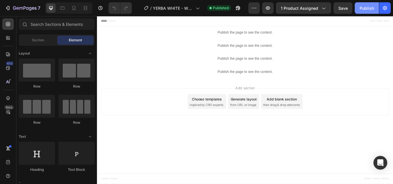
click at [366, 7] on div "Publish" at bounding box center [366, 8] width 14 height 6
